Goal: Browse casually: Explore the website without a specific task or goal

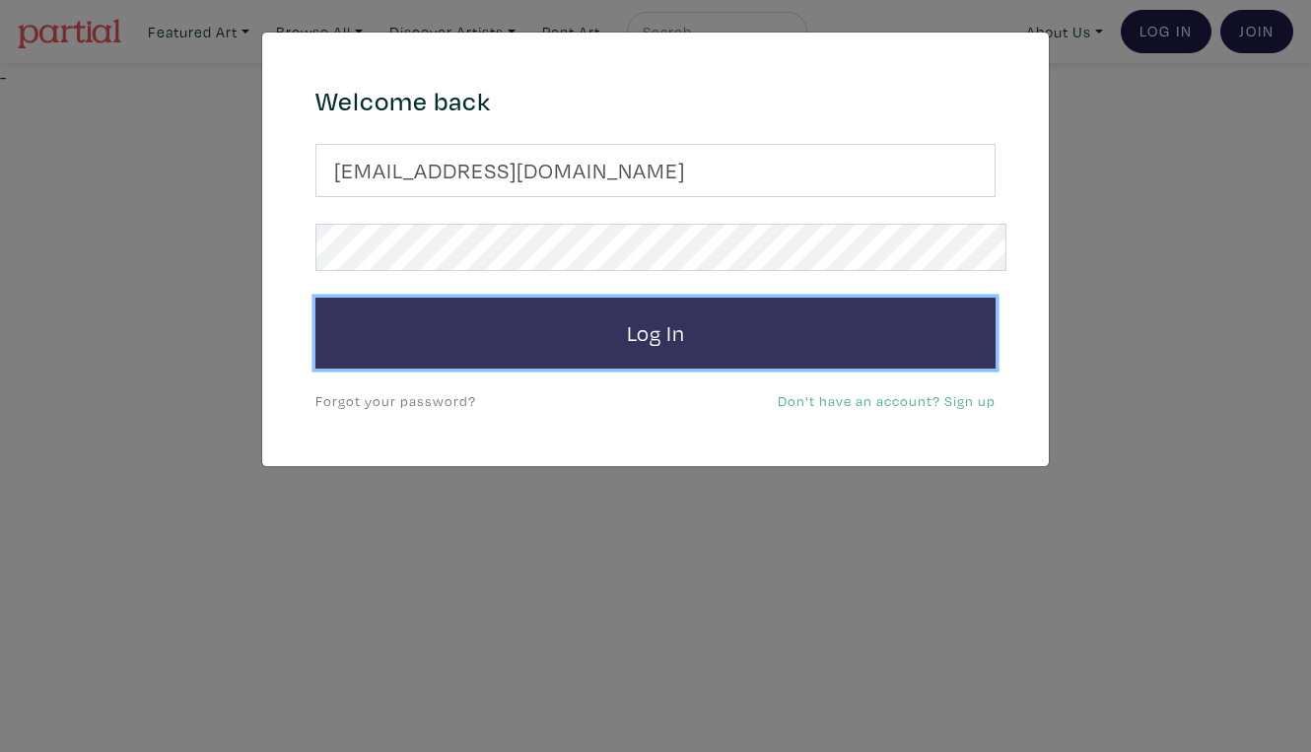
click at [657, 303] on button "Log In" at bounding box center [655, 333] width 680 height 71
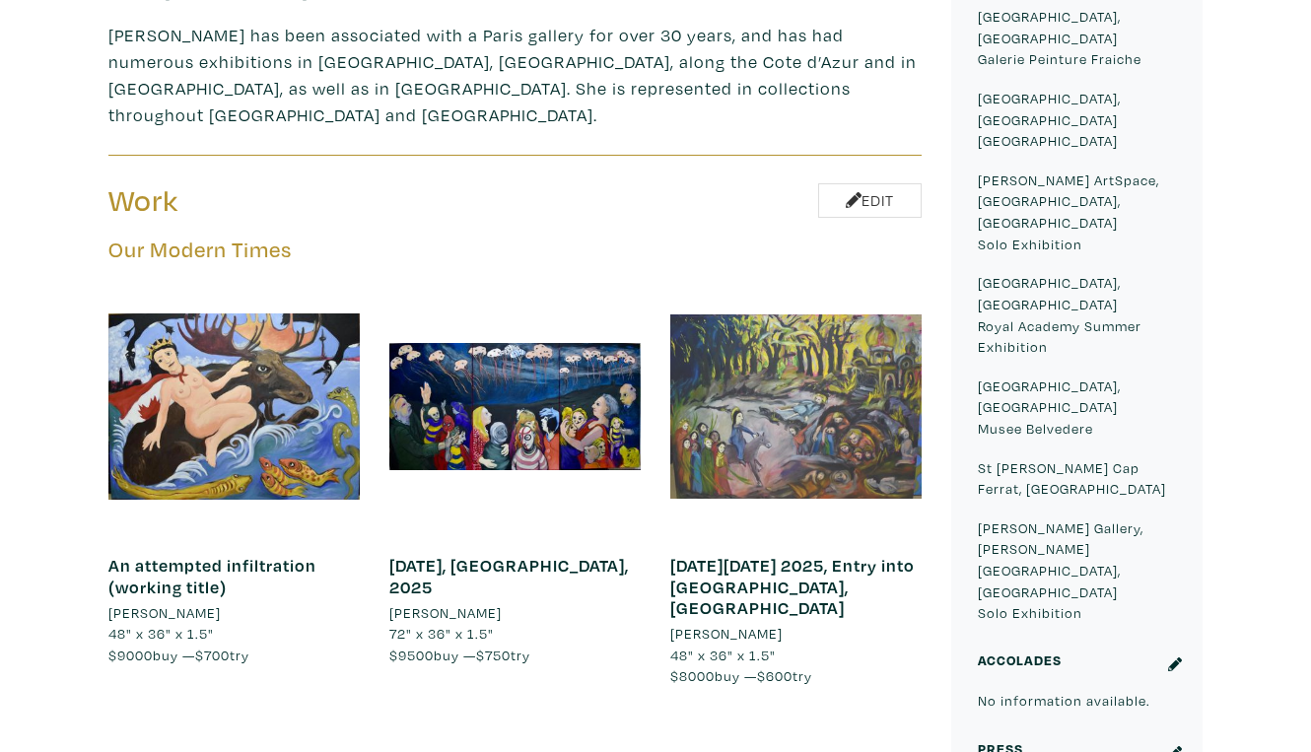
scroll to position [970, 0]
click at [807, 281] on div at bounding box center [795, 406] width 251 height 251
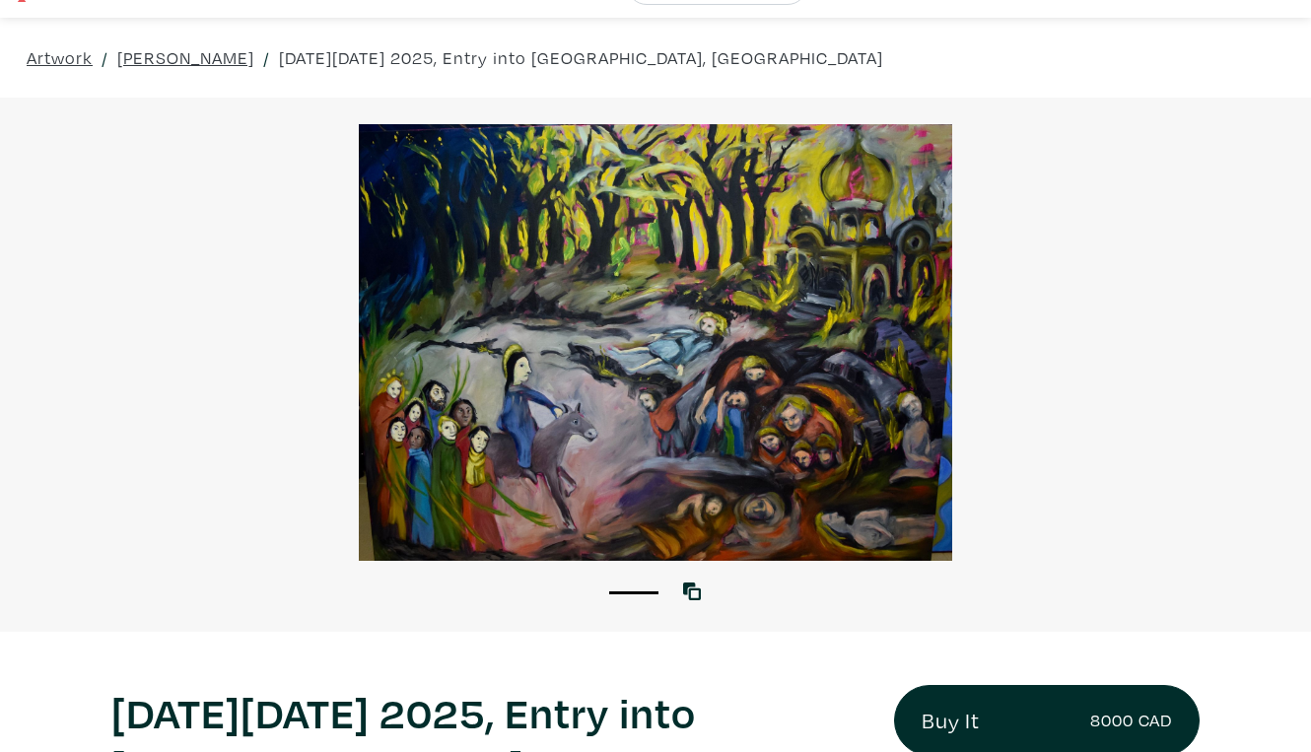
scroll to position [48, 0]
click at [1071, 326] on div at bounding box center [655, 341] width 1311 height 437
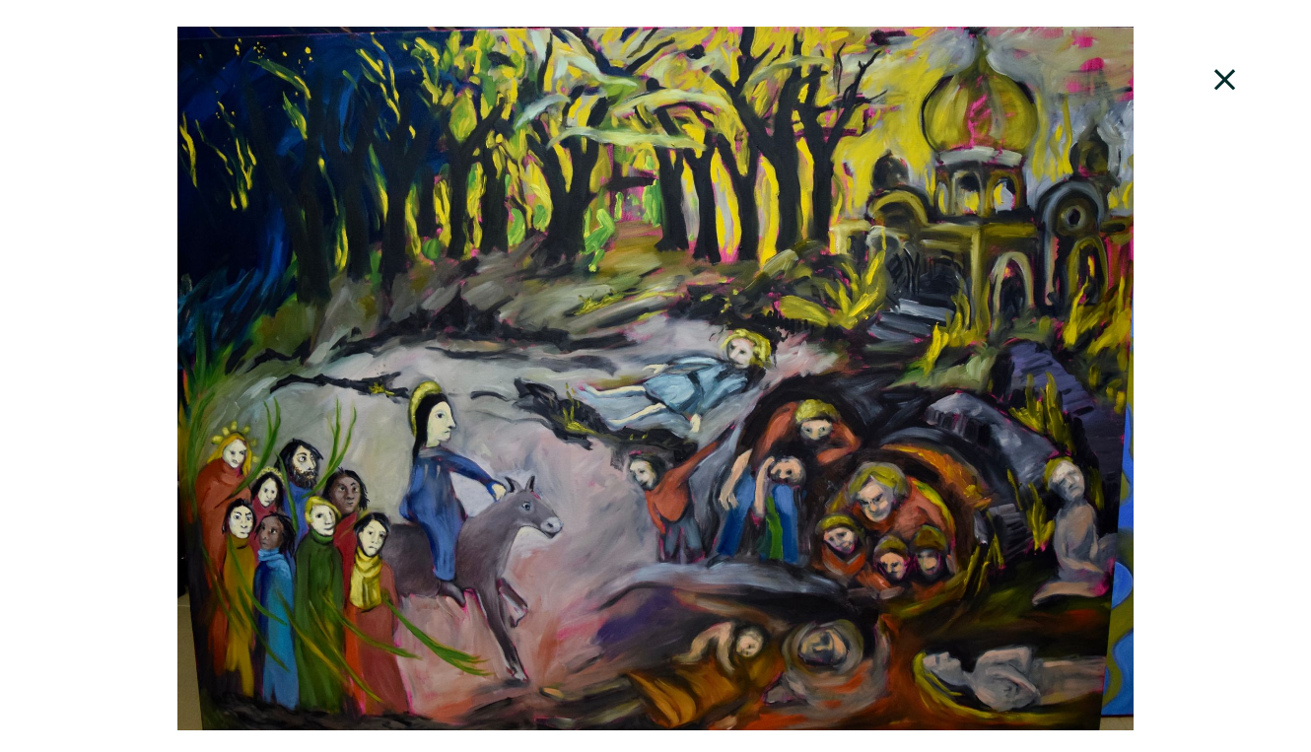
scroll to position [107, 0]
click at [1188, 254] on div at bounding box center [655, 379] width 1311 height 704
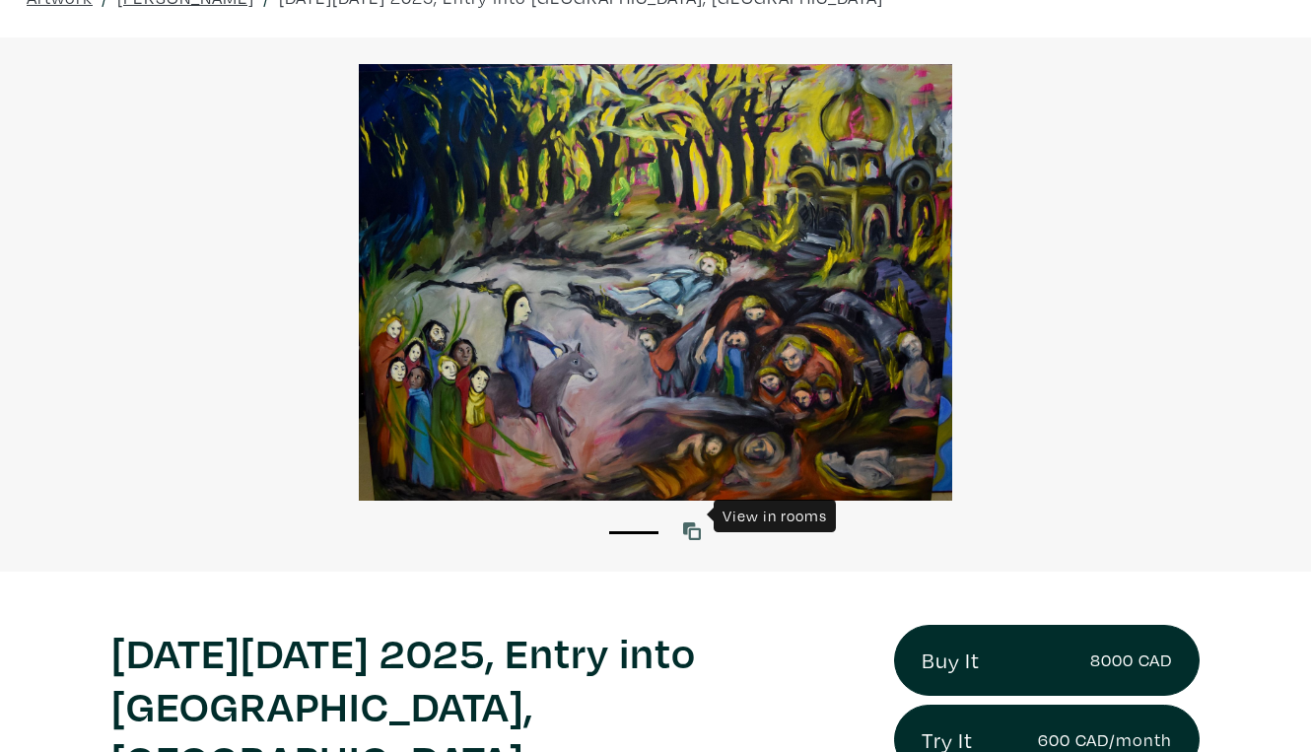
click at [695, 523] on icon at bounding box center [692, 532] width 18 height 18
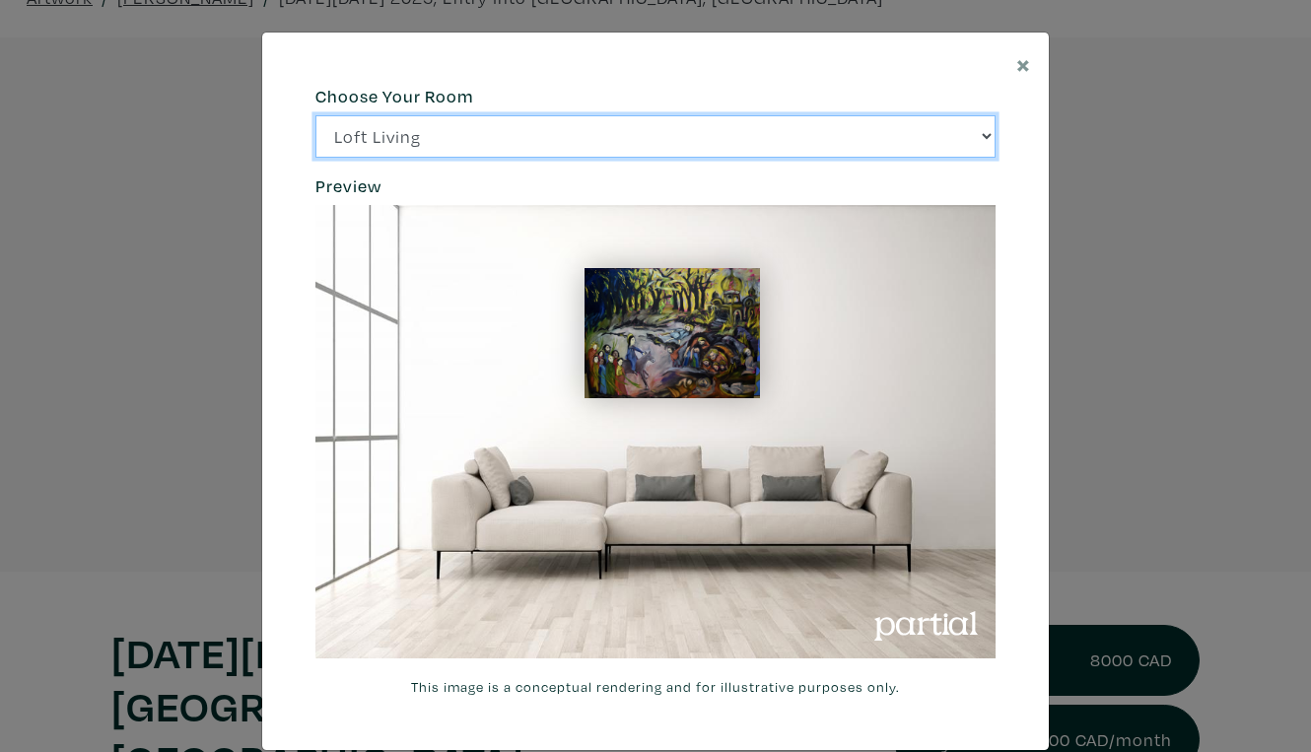
click option "Bright Bedroom" at bounding box center [0, 0] width 0 height 0
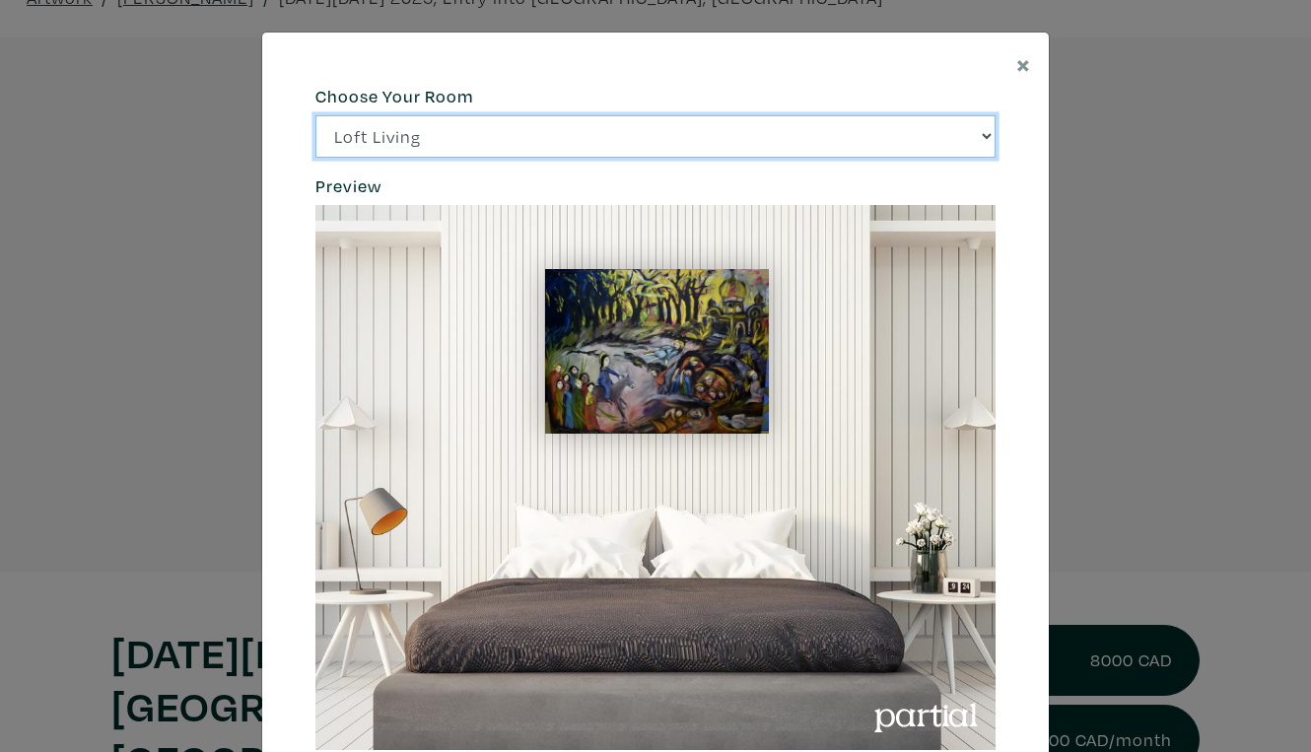
click option "City Office" at bounding box center [0, 0] width 0 height 0
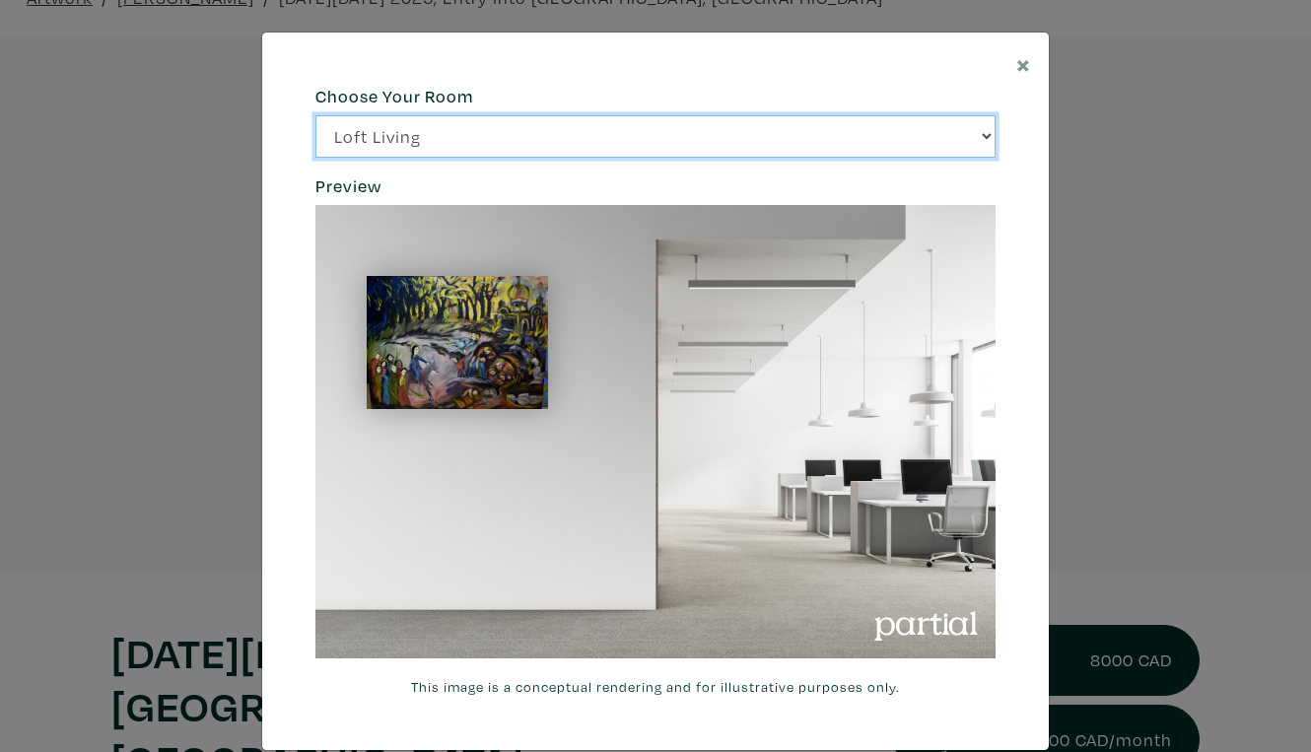
select select "/thumb/phpThumb.php?src=https%3A%2F%[DOMAIN_NAME]%2Fprojects%2Frendering%2Fimag…"
click option "Gallery Space" at bounding box center [0, 0] width 0 height 0
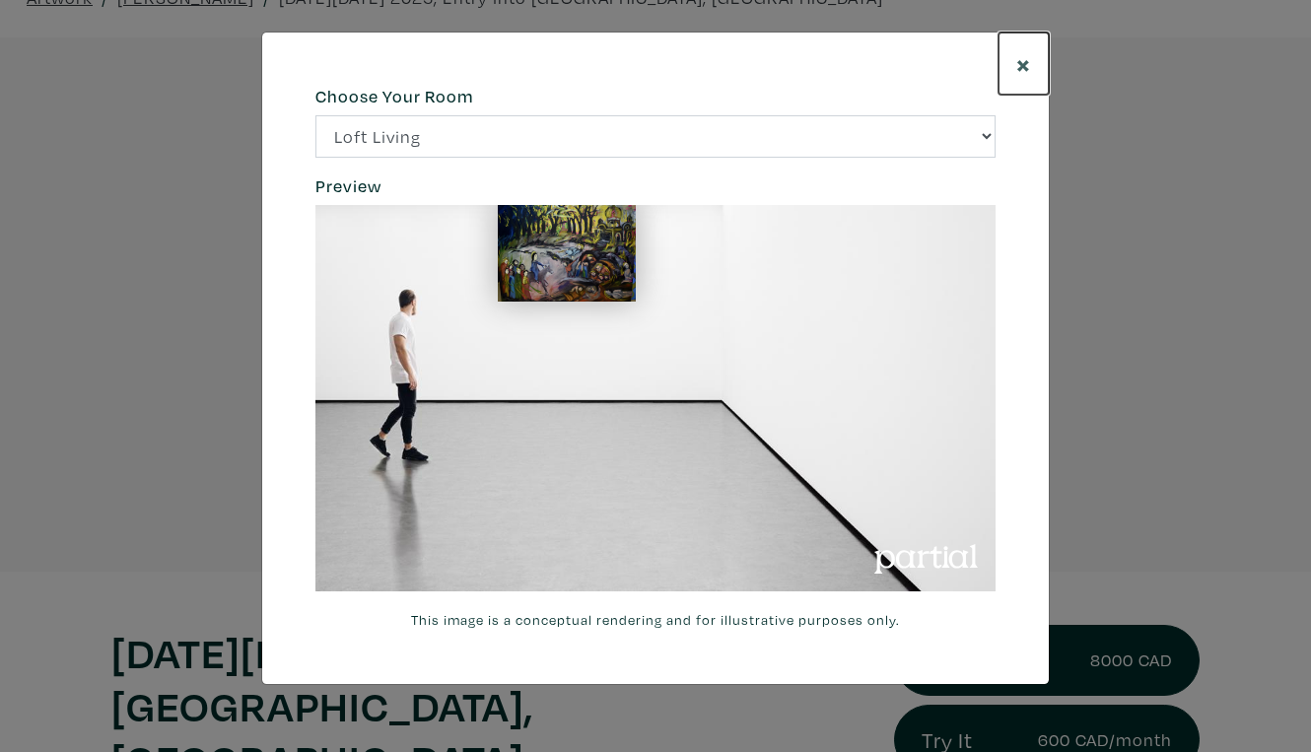
click at [1025, 51] on span "×" at bounding box center [1023, 63] width 15 height 35
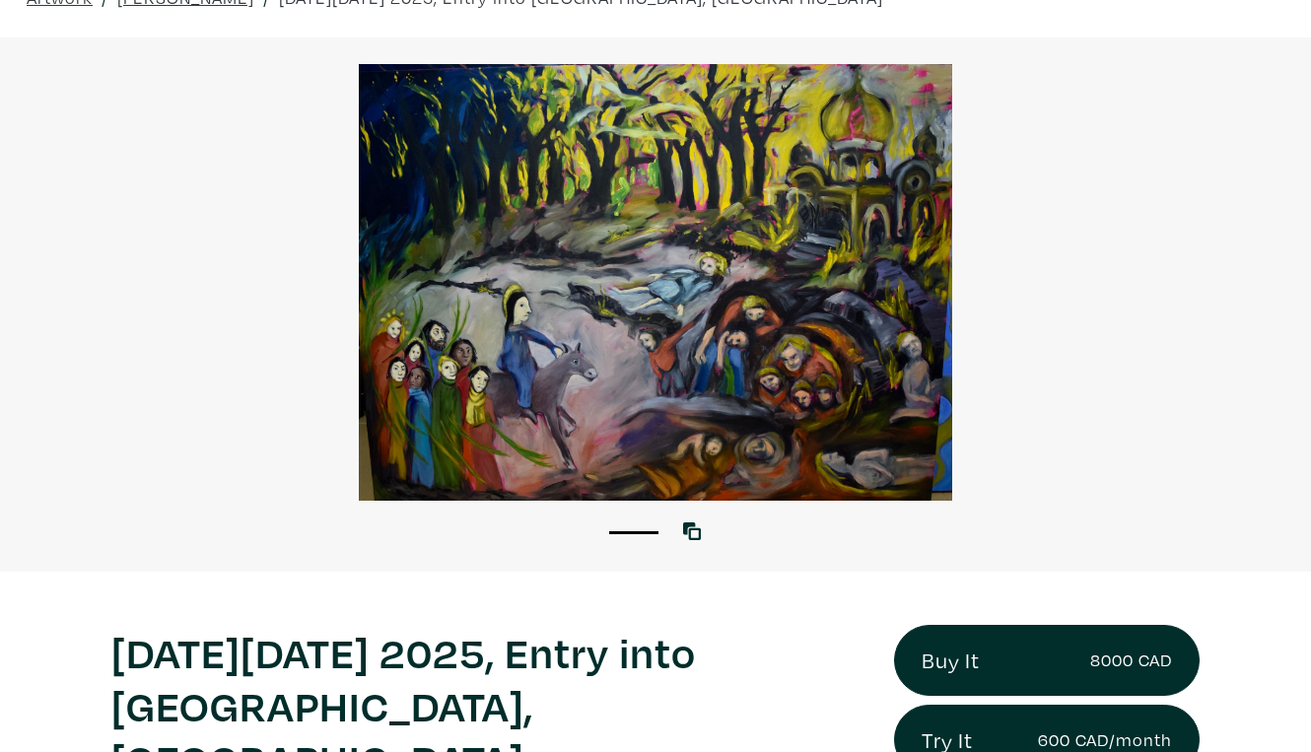
click at [1083, 238] on div at bounding box center [655, 282] width 1311 height 437
